Goal: Task Accomplishment & Management: Manage account settings

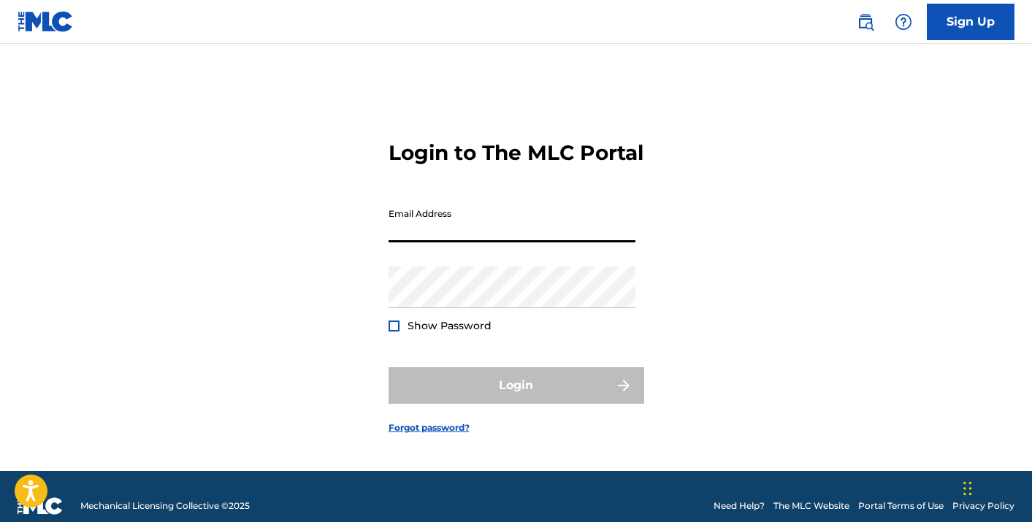
click at [502, 237] on input "Email Address" at bounding box center [512, 222] width 247 height 42
type input "[EMAIL_ADDRESS][DOMAIN_NAME]"
click at [351, 343] on div "Login to The MLC Portal Email Address [EMAIL_ADDRESS][DOMAIN_NAME] Password Sho…" at bounding box center [516, 275] width 1023 height 391
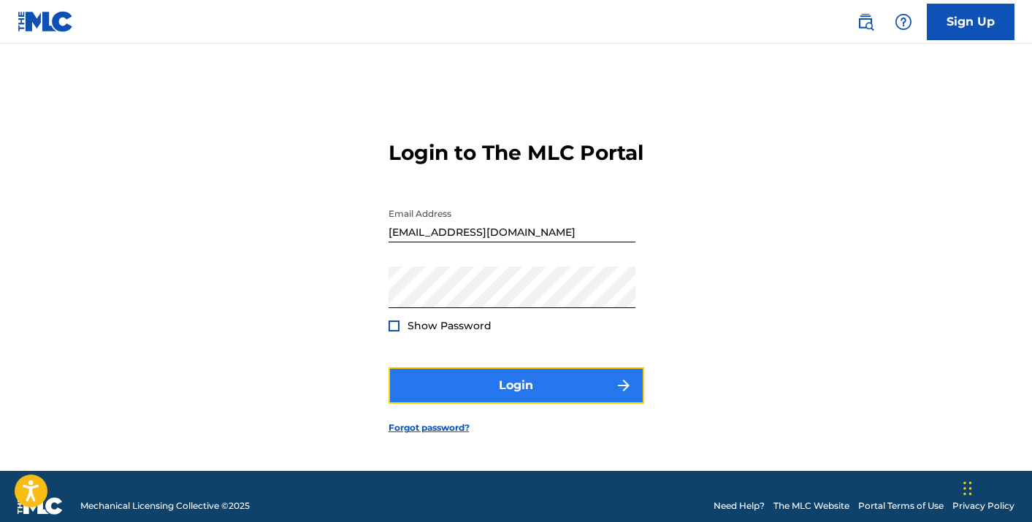
click at [484, 393] on button "Login" at bounding box center [517, 385] width 256 height 37
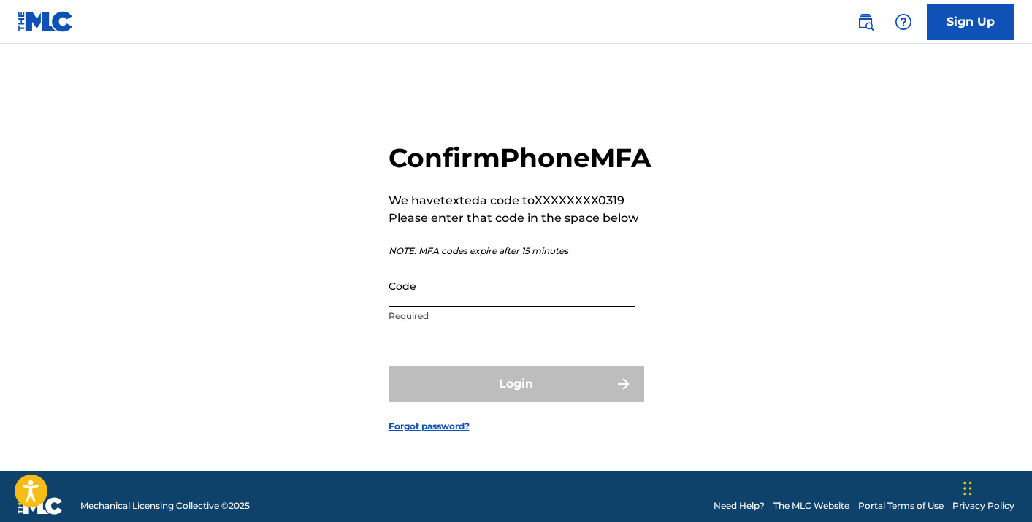
click at [421, 307] on input "Code" at bounding box center [512, 286] width 247 height 42
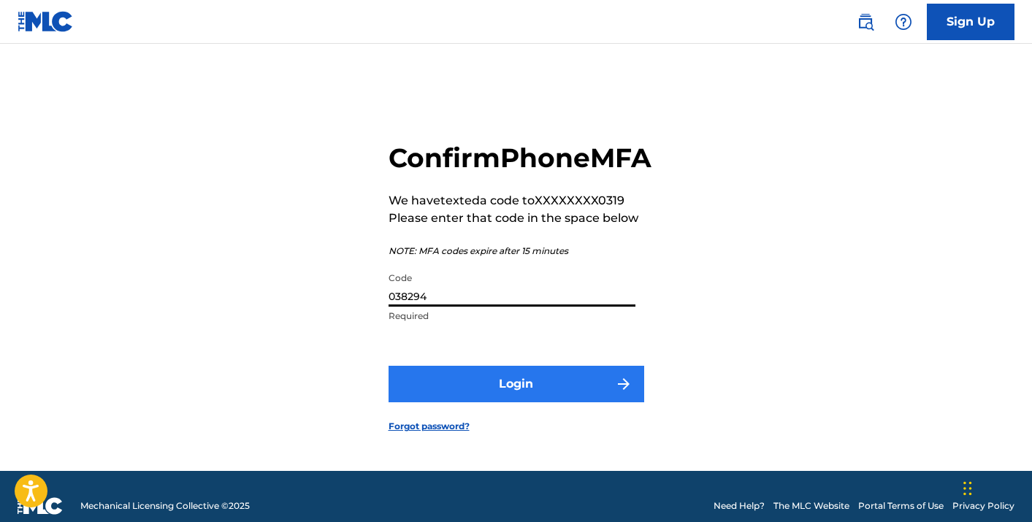
type input "038294"
click at [440, 403] on button "Login" at bounding box center [517, 384] width 256 height 37
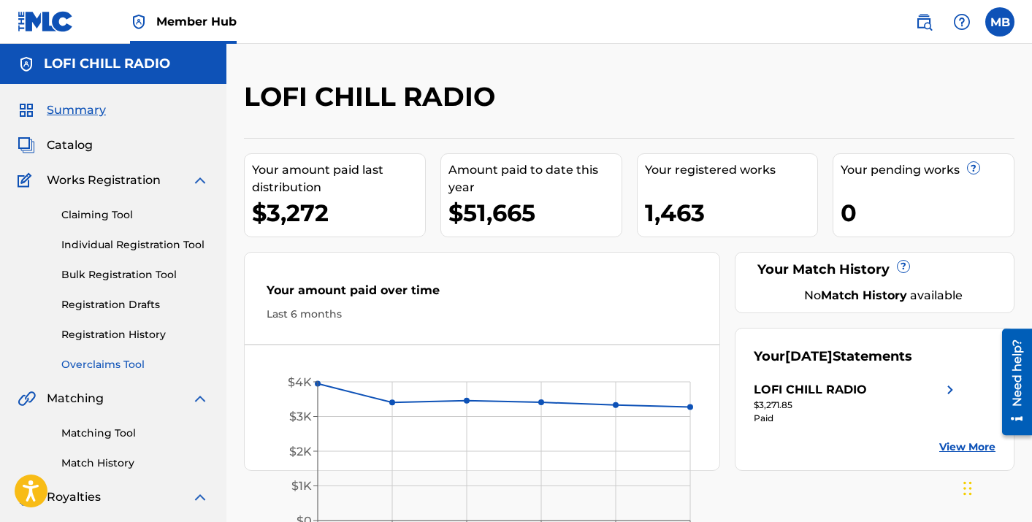
click at [102, 367] on link "Overclaims Tool" at bounding box center [135, 364] width 148 height 15
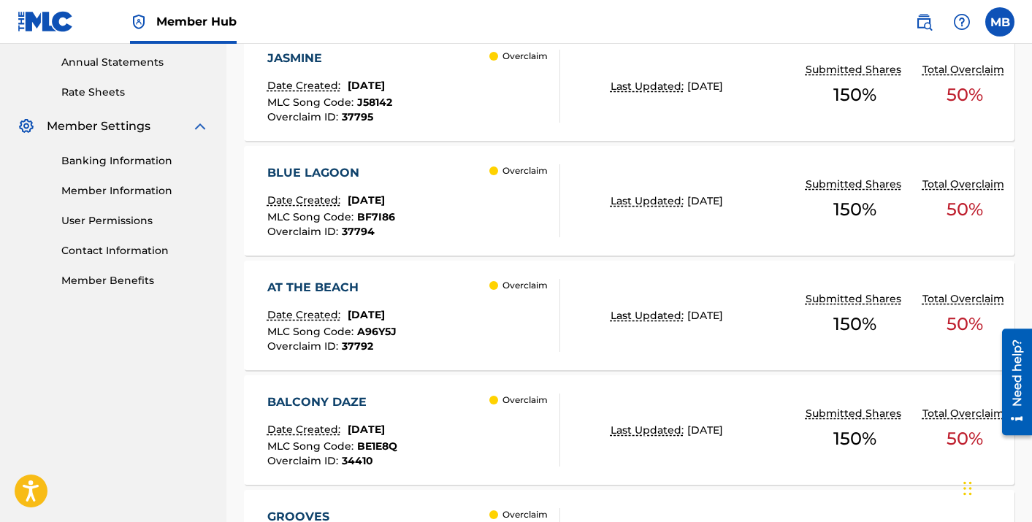
scroll to position [558, 0]
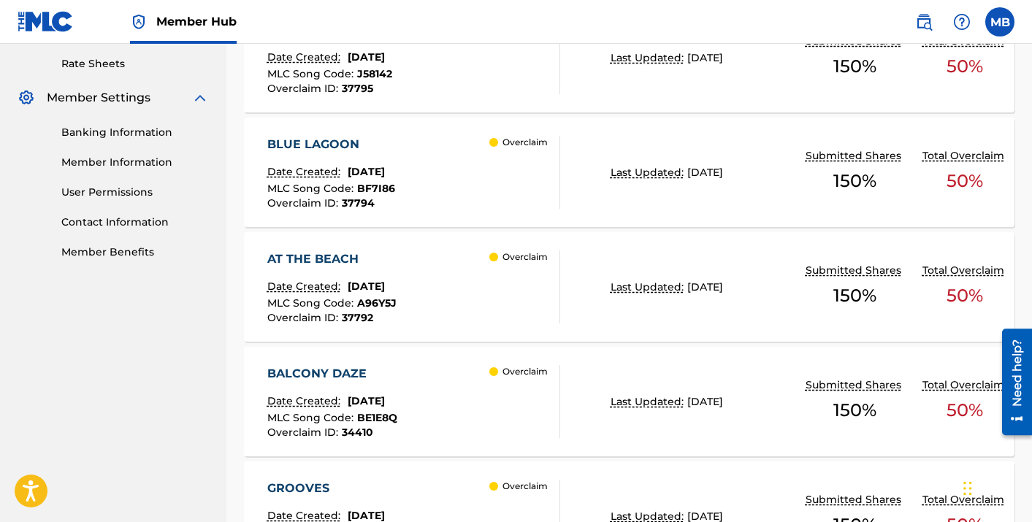
click at [359, 261] on div "AT THE BEACH" at bounding box center [331, 260] width 129 height 18
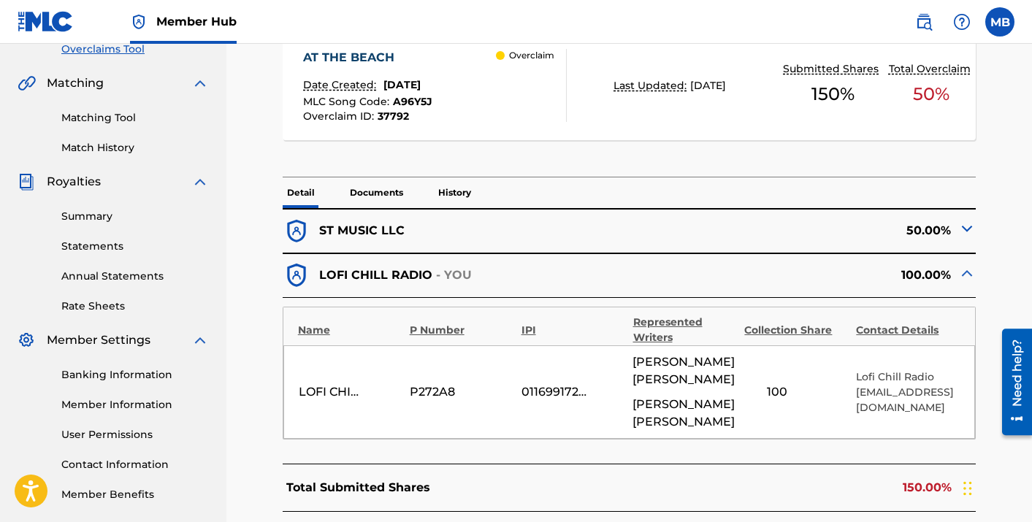
scroll to position [329, 0]
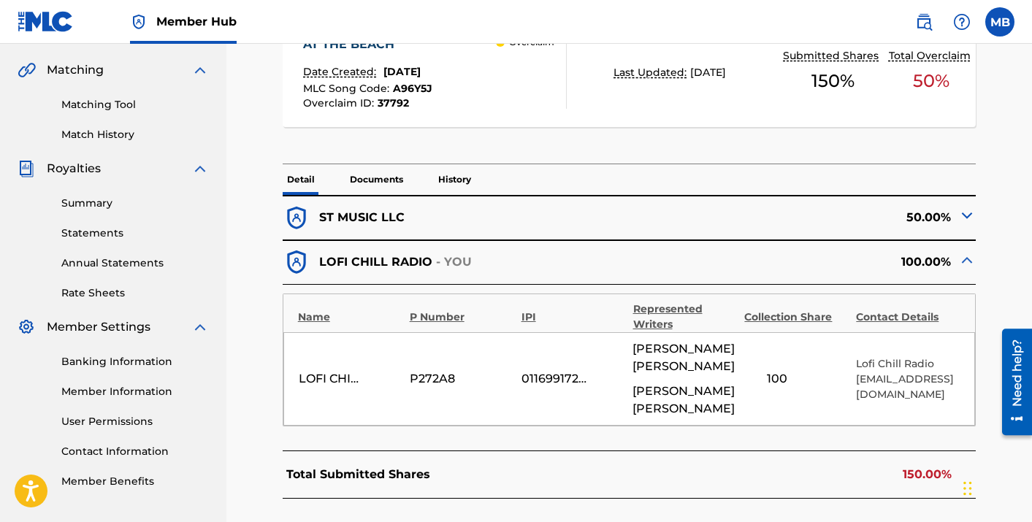
click at [772, 213] on div "50.00%" at bounding box center [803, 219] width 347 height 28
click at [929, 217] on div "50.00%" at bounding box center [803, 219] width 347 height 28
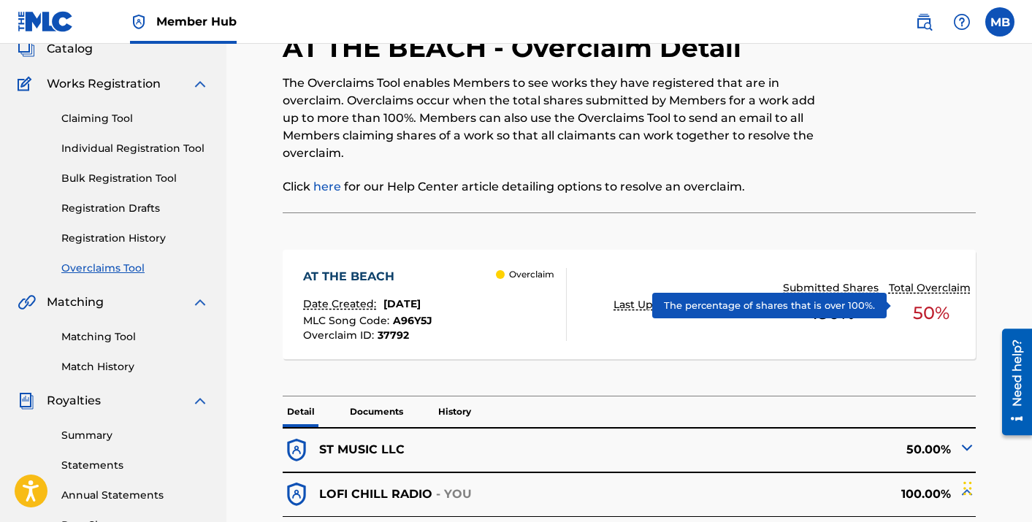
scroll to position [221, 0]
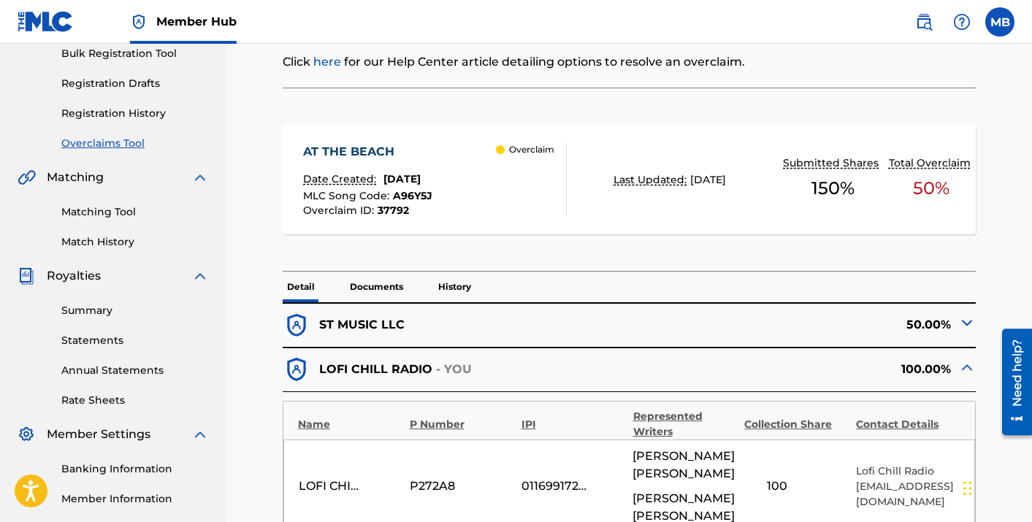
click at [969, 324] on img at bounding box center [967, 323] width 18 height 18
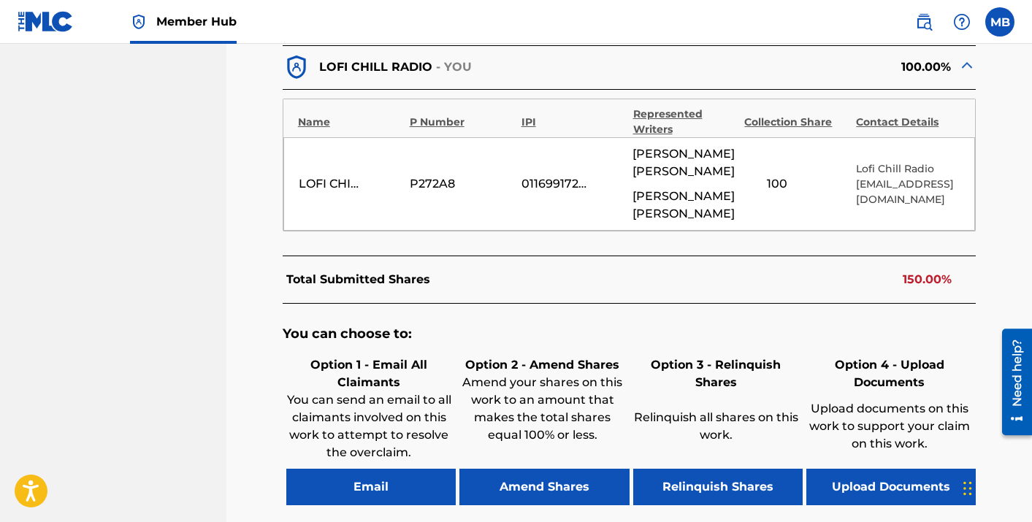
scroll to position [812, 0]
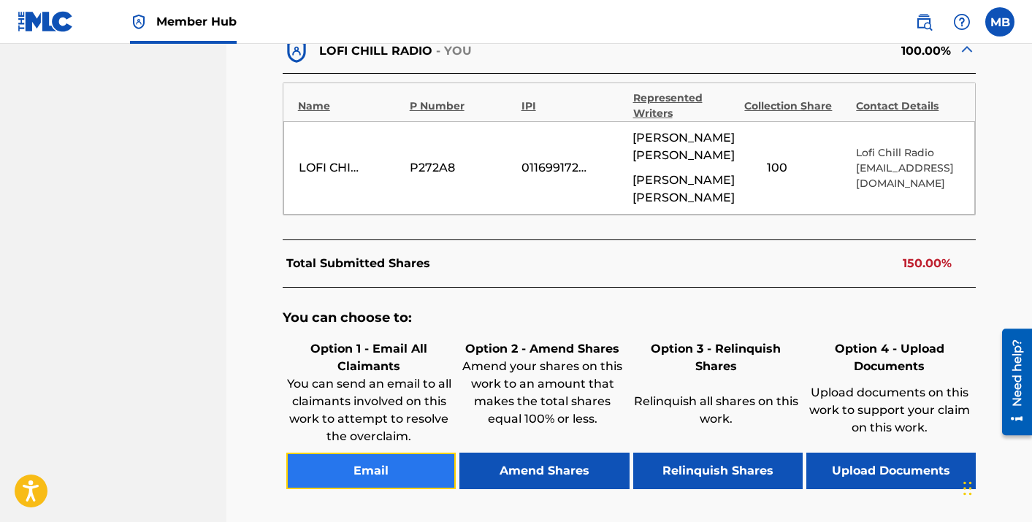
click at [375, 453] on button "Email" at bounding box center [370, 471] width 169 height 37
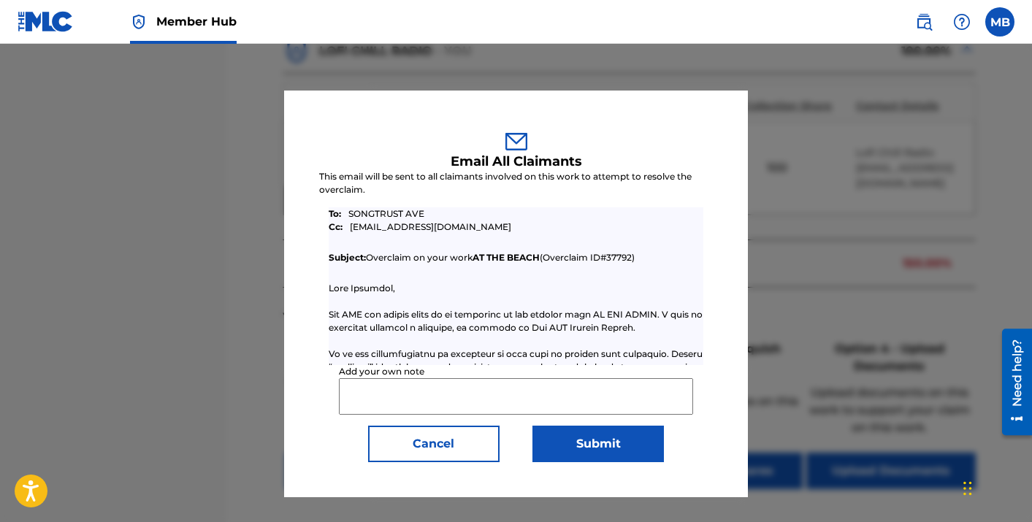
click at [385, 401] on input "Add your own note" at bounding box center [516, 396] width 355 height 37
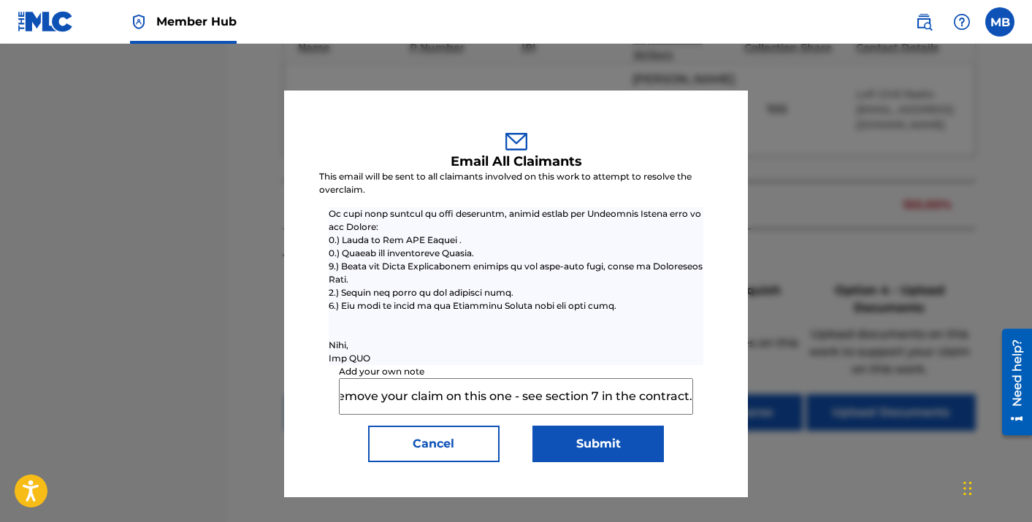
scroll to position [911, 0]
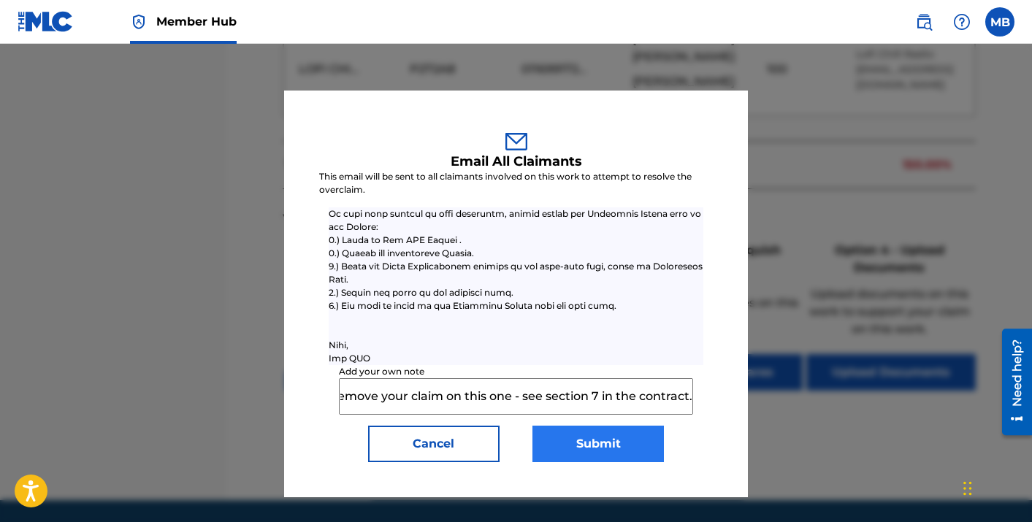
type input "Hi, pls remove your claim on this one - see section 7 in the contract."
click at [604, 444] on button "Submit" at bounding box center [598, 444] width 131 height 37
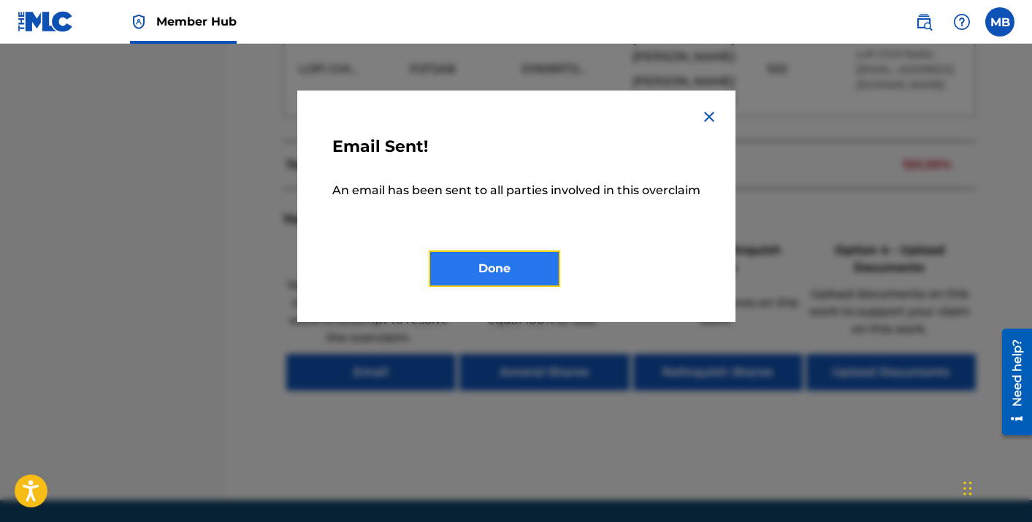
click at [533, 272] on button "Done" at bounding box center [494, 269] width 131 height 37
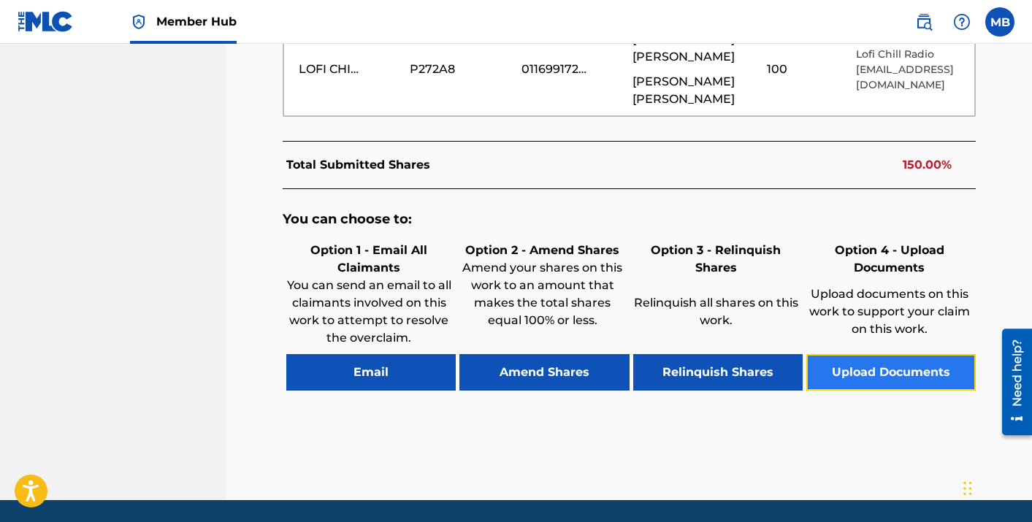
click at [853, 354] on button "Upload Documents" at bounding box center [891, 372] width 169 height 37
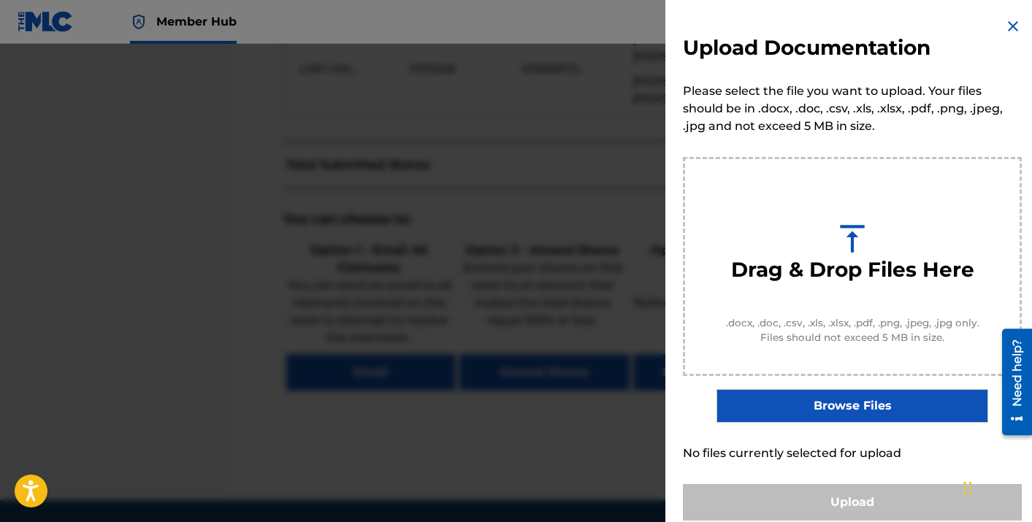
click at [1009, 21] on img at bounding box center [1014, 27] width 18 height 18
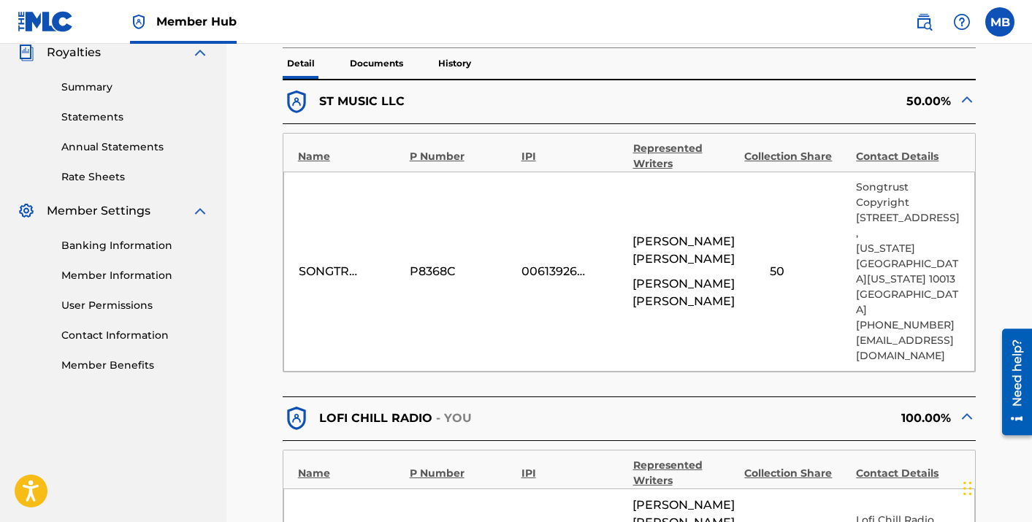
scroll to position [98, 0]
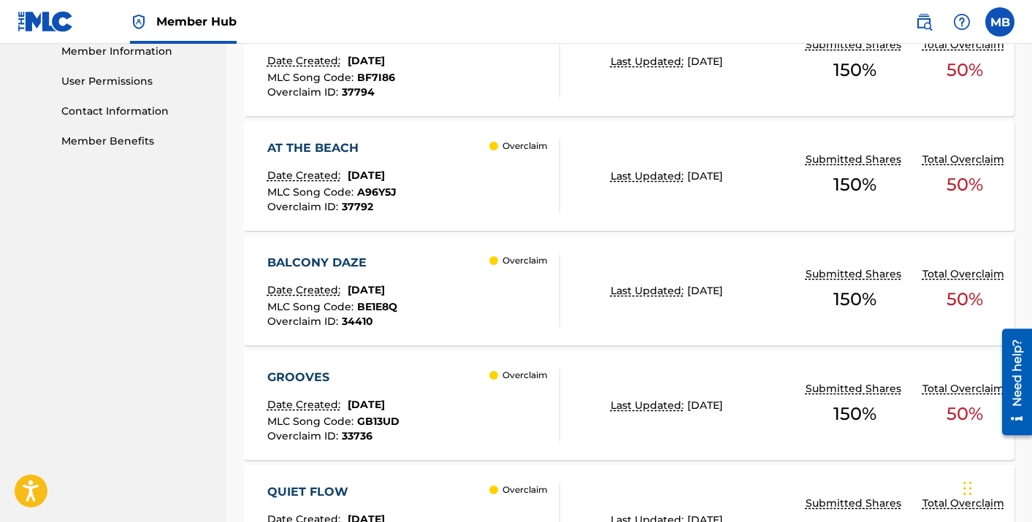
scroll to position [731, 0]
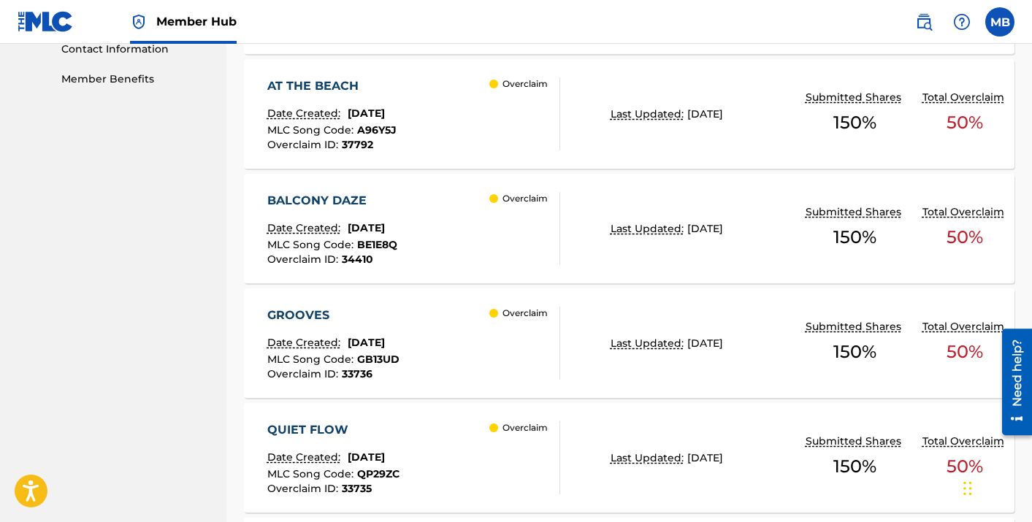
click at [479, 226] on div "BALCONY DAZE Date Created: [DATE] MLC Song Code : BE1E8Q Overclaim ID : 34410 O…" at bounding box center [413, 228] width 293 height 73
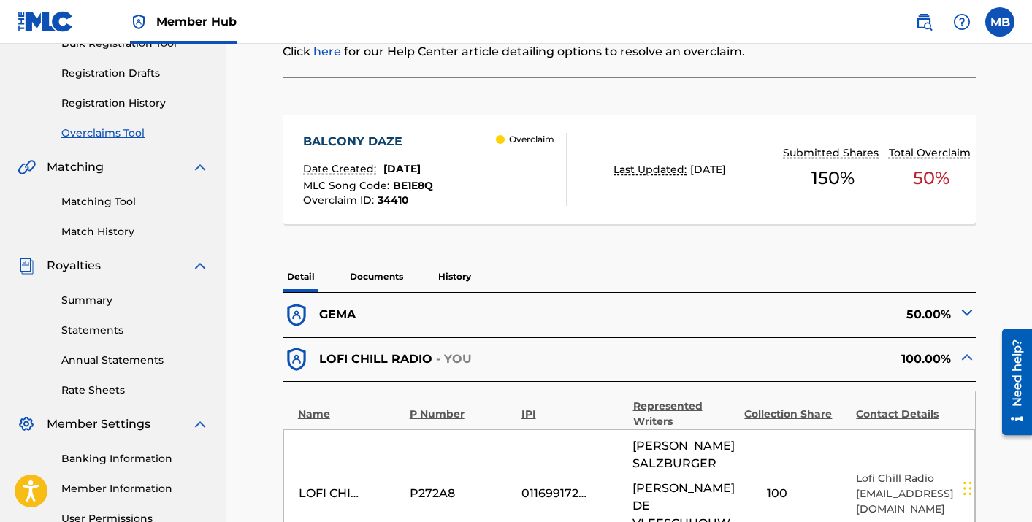
scroll to position [252, 0]
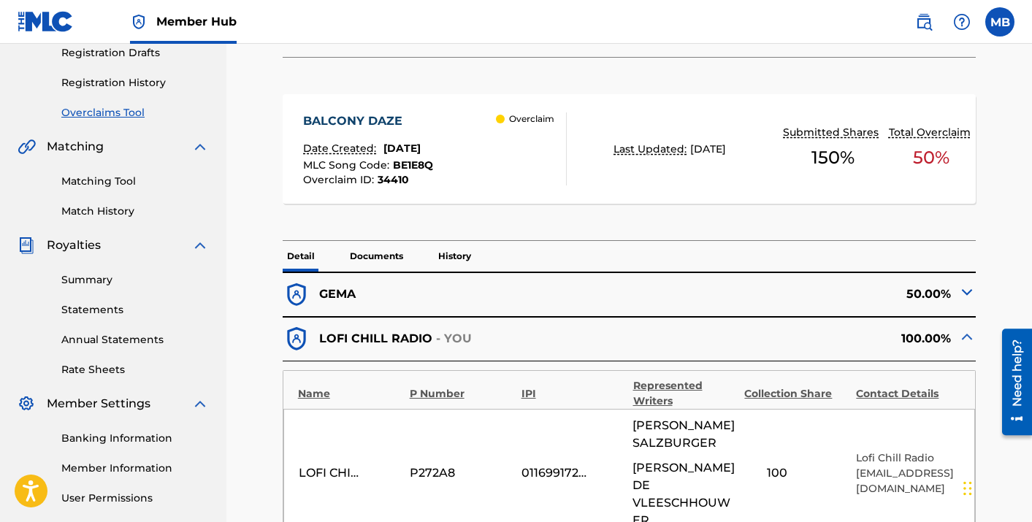
click at [630, 300] on div "50.00%" at bounding box center [803, 295] width 347 height 28
click at [966, 291] on img at bounding box center [967, 292] width 18 height 18
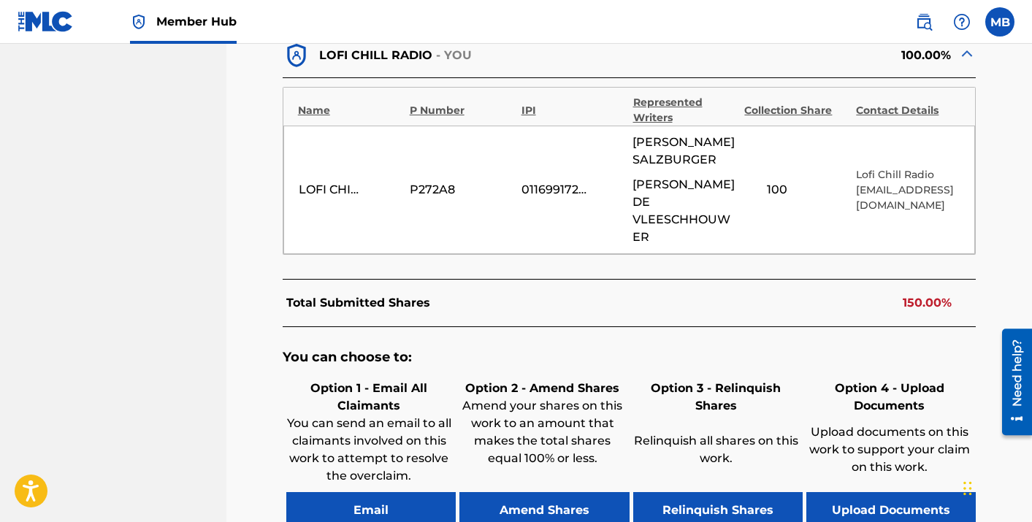
scroll to position [900, 0]
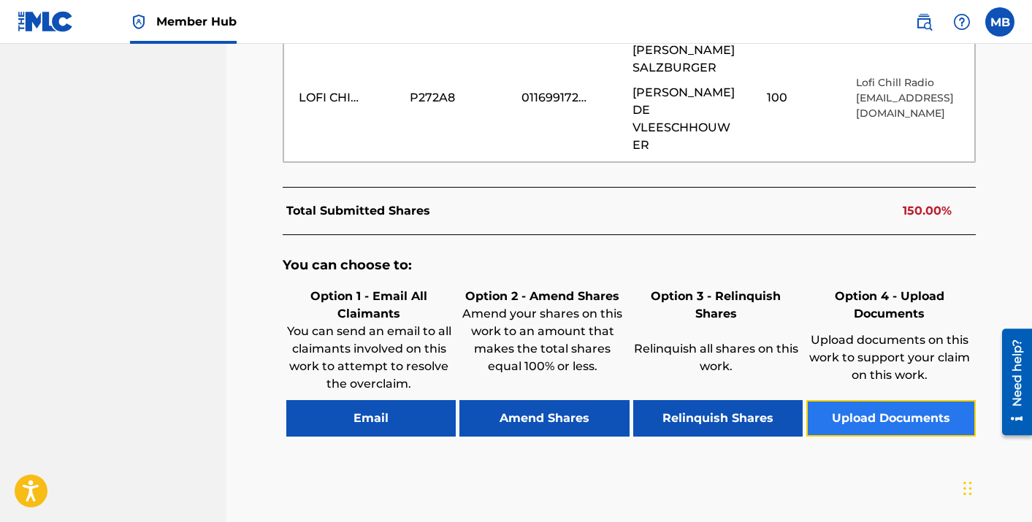
click at [864, 400] on button "Upload Documents" at bounding box center [891, 418] width 169 height 37
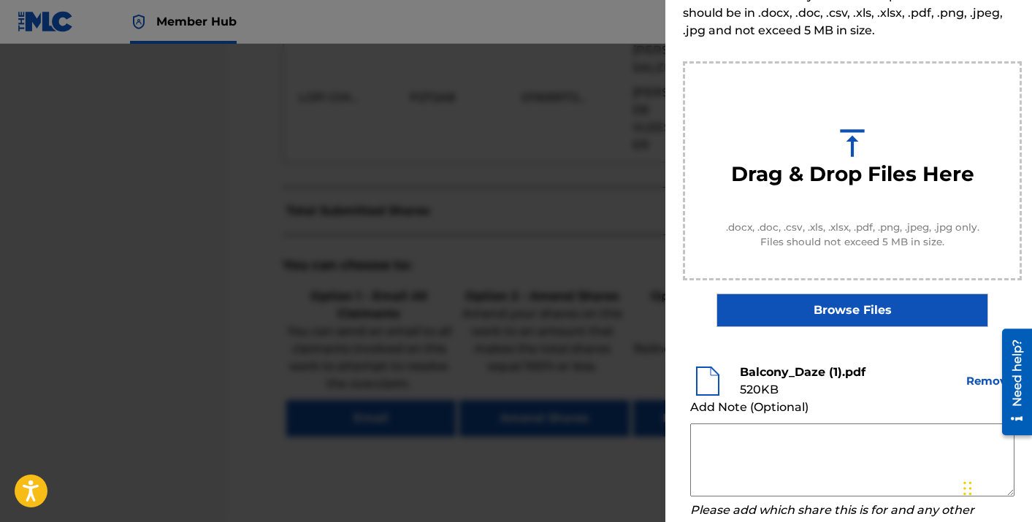
scroll to position [201, 0]
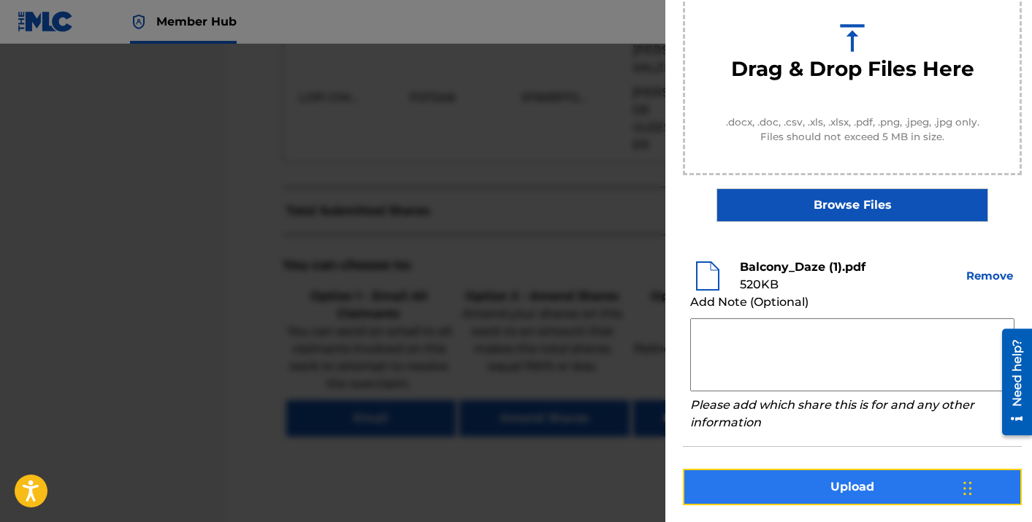
click at [826, 473] on button "Upload" at bounding box center [852, 487] width 339 height 37
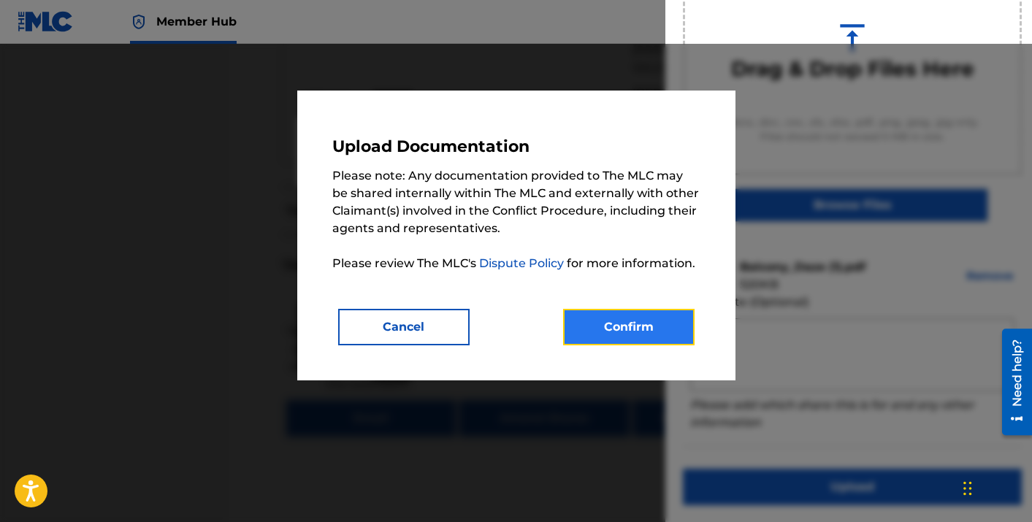
click at [611, 318] on button "Confirm" at bounding box center [628, 327] width 131 height 37
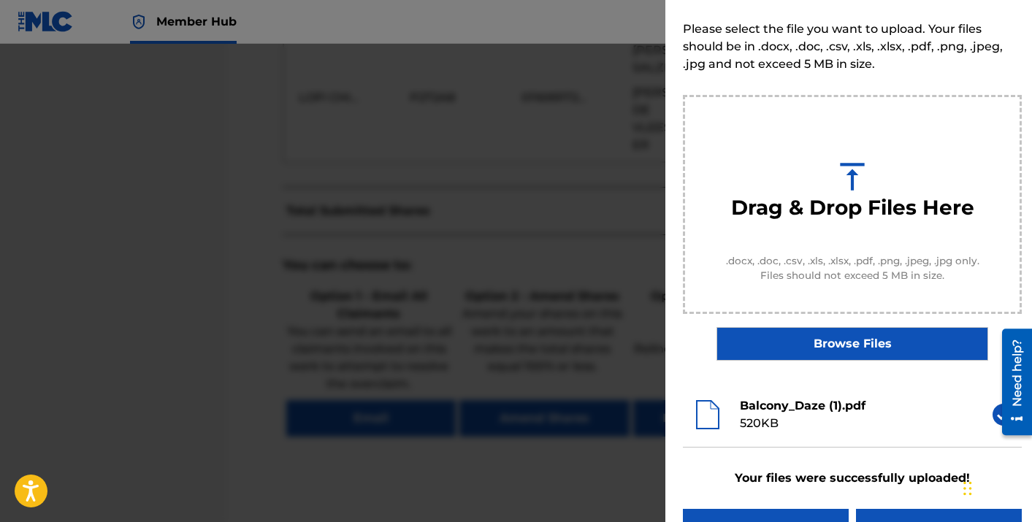
scroll to position [103, 0]
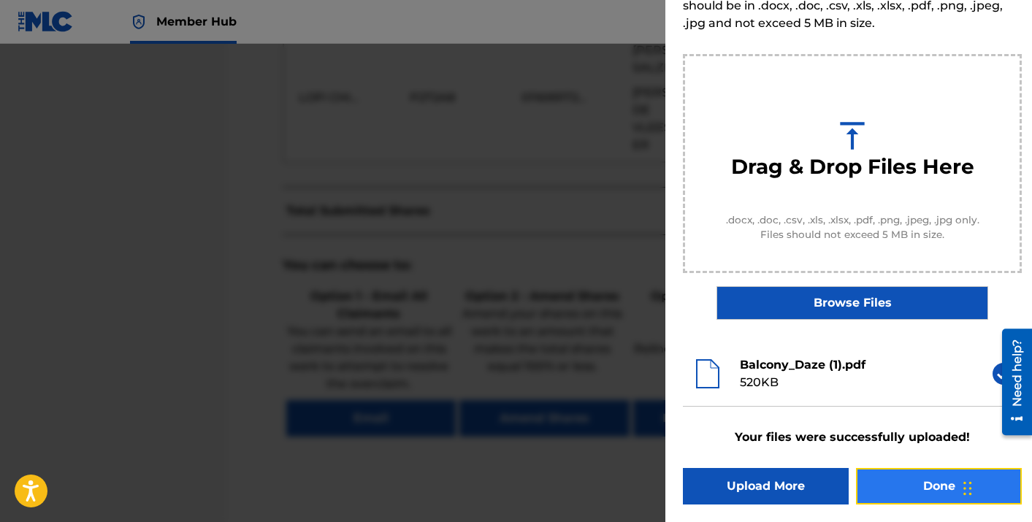
click at [895, 478] on button "Done" at bounding box center [939, 486] width 166 height 37
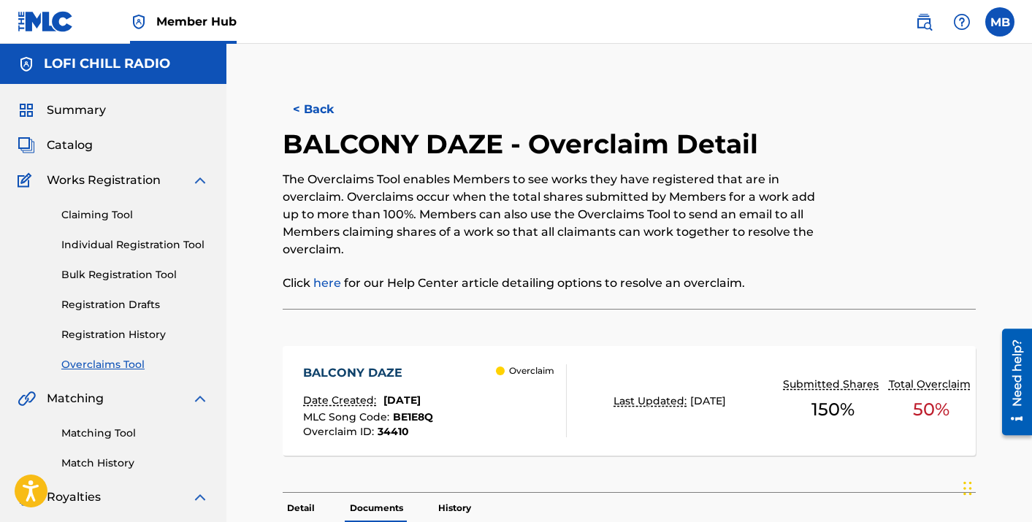
click at [318, 109] on button "< Back" at bounding box center [327, 109] width 88 height 37
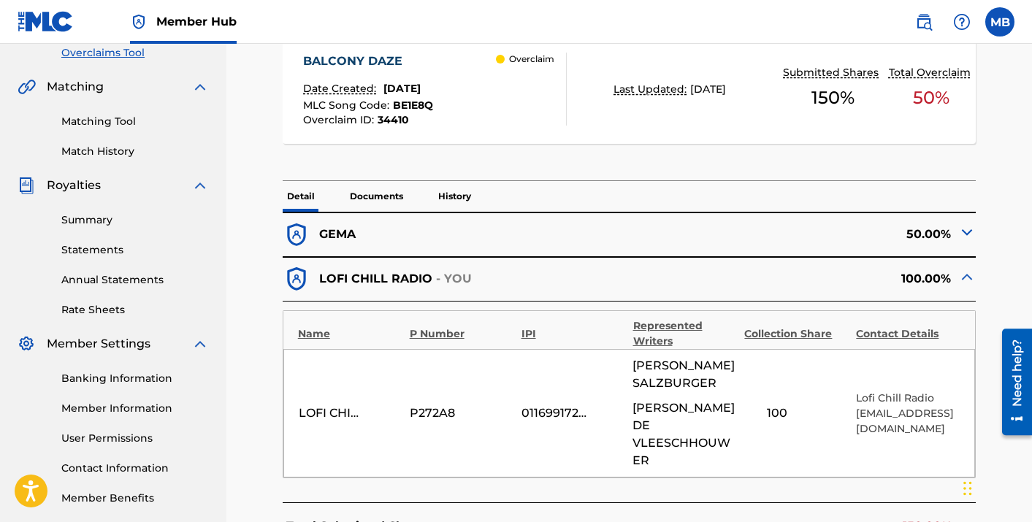
scroll to position [310, 0]
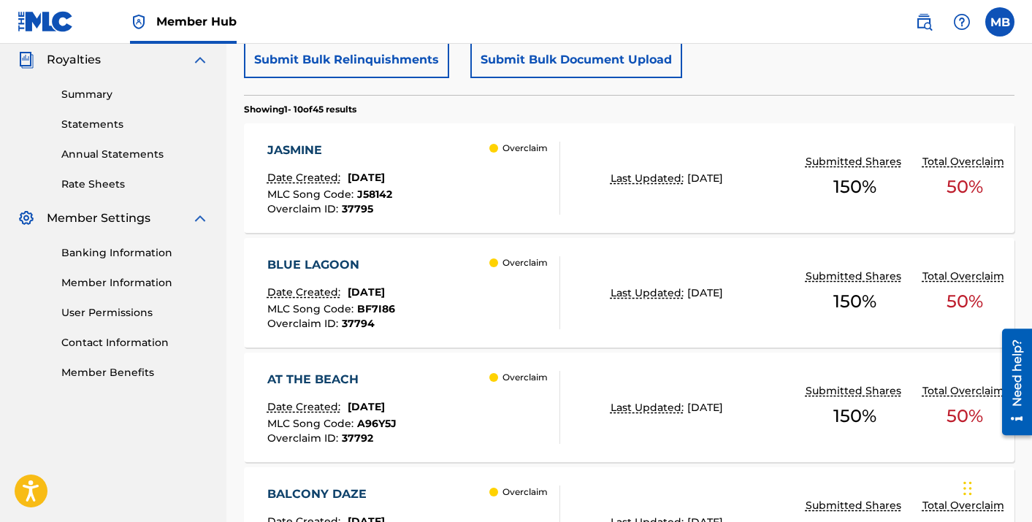
scroll to position [427, 0]
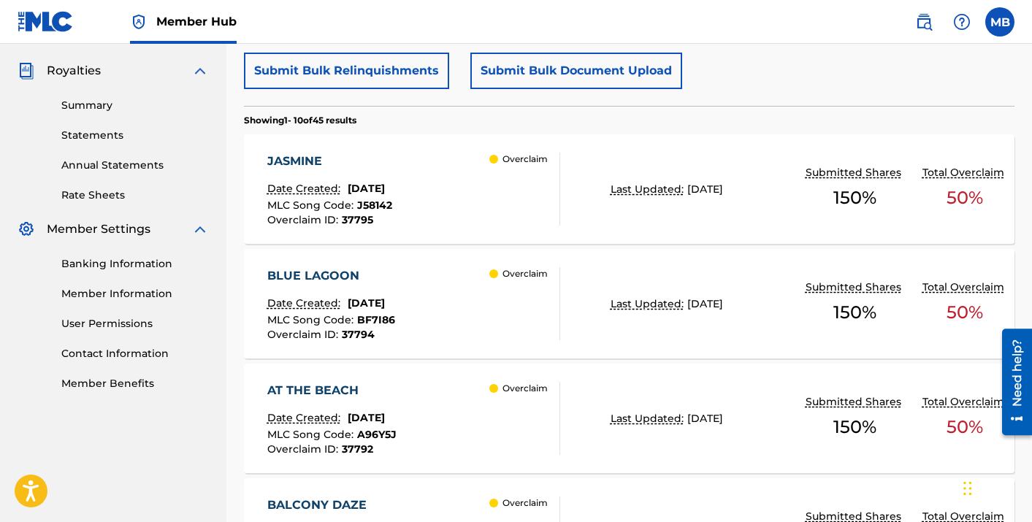
click at [302, 161] on div "JASMINE" at bounding box center [329, 162] width 125 height 18
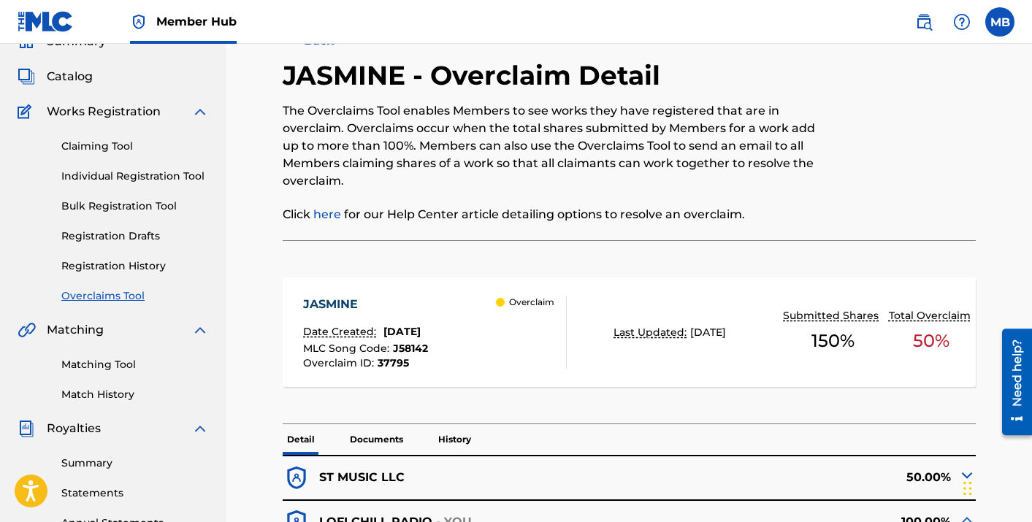
scroll to position [256, 0]
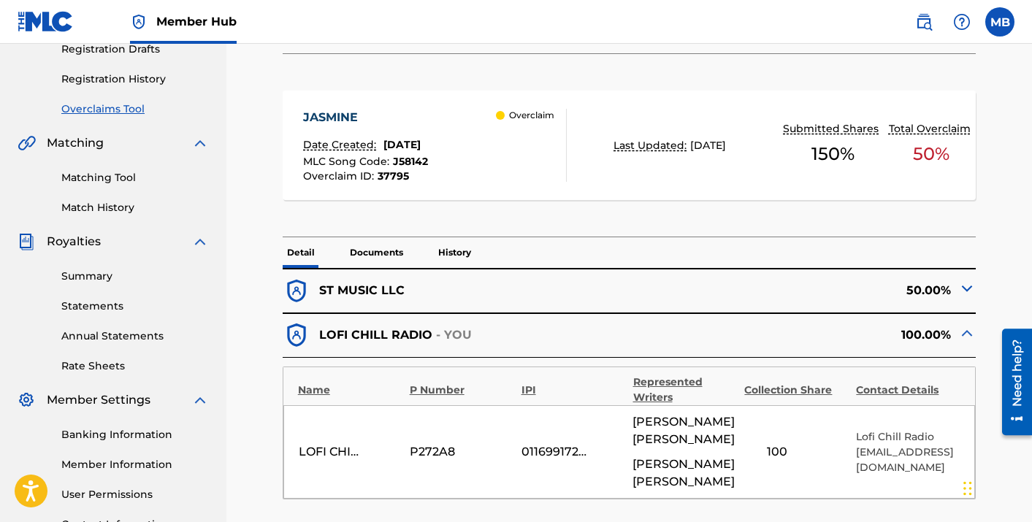
click at [964, 289] on img at bounding box center [967, 289] width 18 height 18
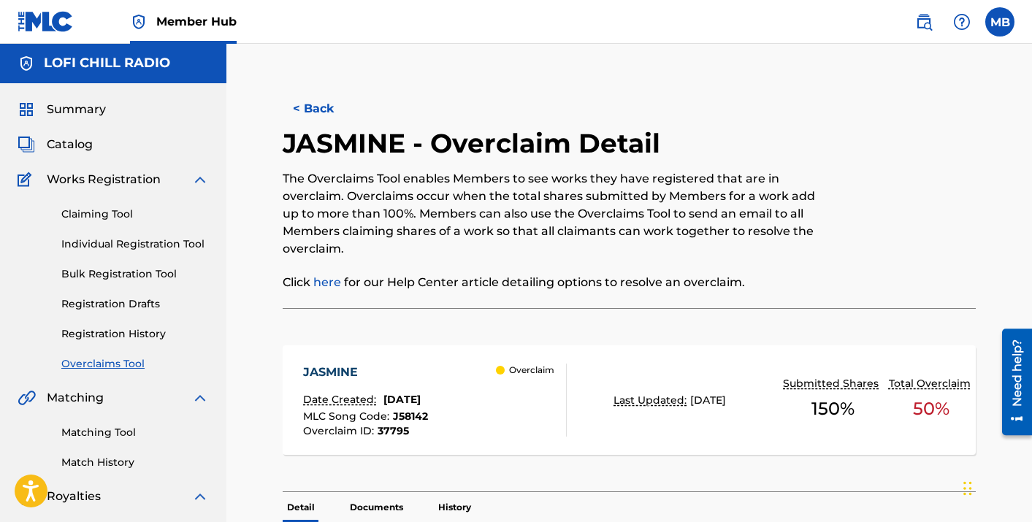
scroll to position [0, 0]
click at [327, 116] on button "< Back" at bounding box center [327, 109] width 88 height 37
